Goal: Task Accomplishment & Management: Manage account settings

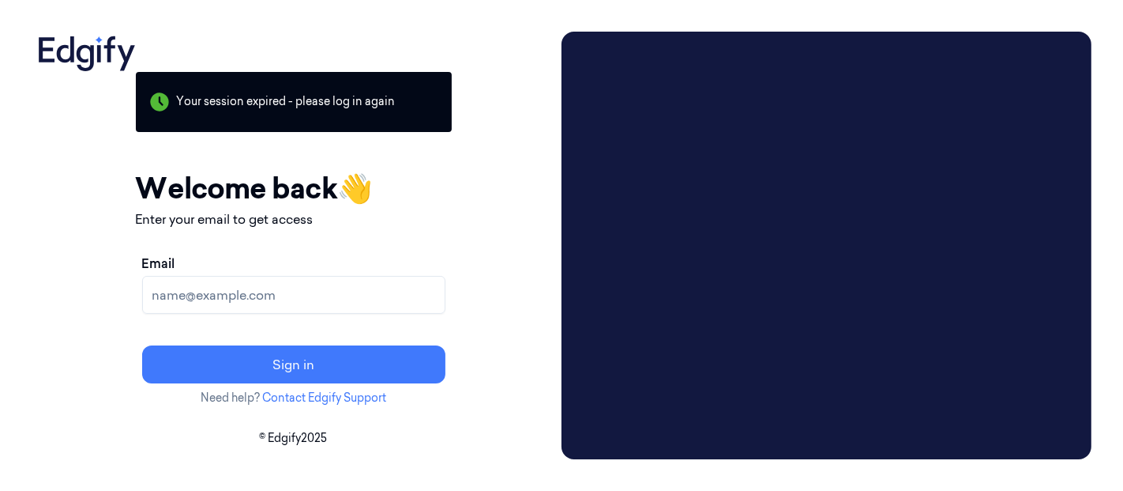
click at [375, 298] on input "Email" at bounding box center [293, 295] width 303 height 38
type input "parasuram.k@indivillage.in"
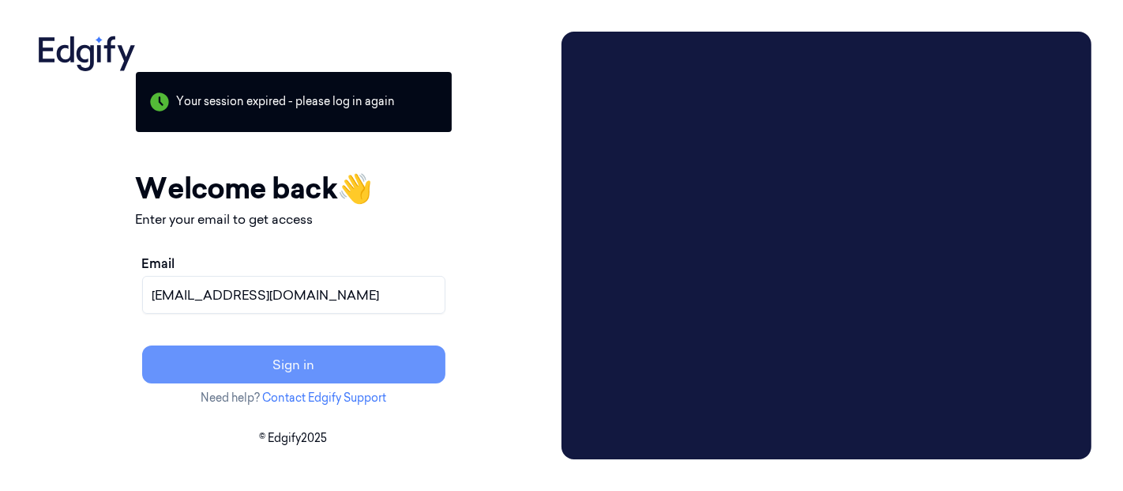
click at [340, 369] on button "Sign in" at bounding box center [293, 364] width 303 height 38
